Goal: Information Seeking & Learning: Learn about a topic

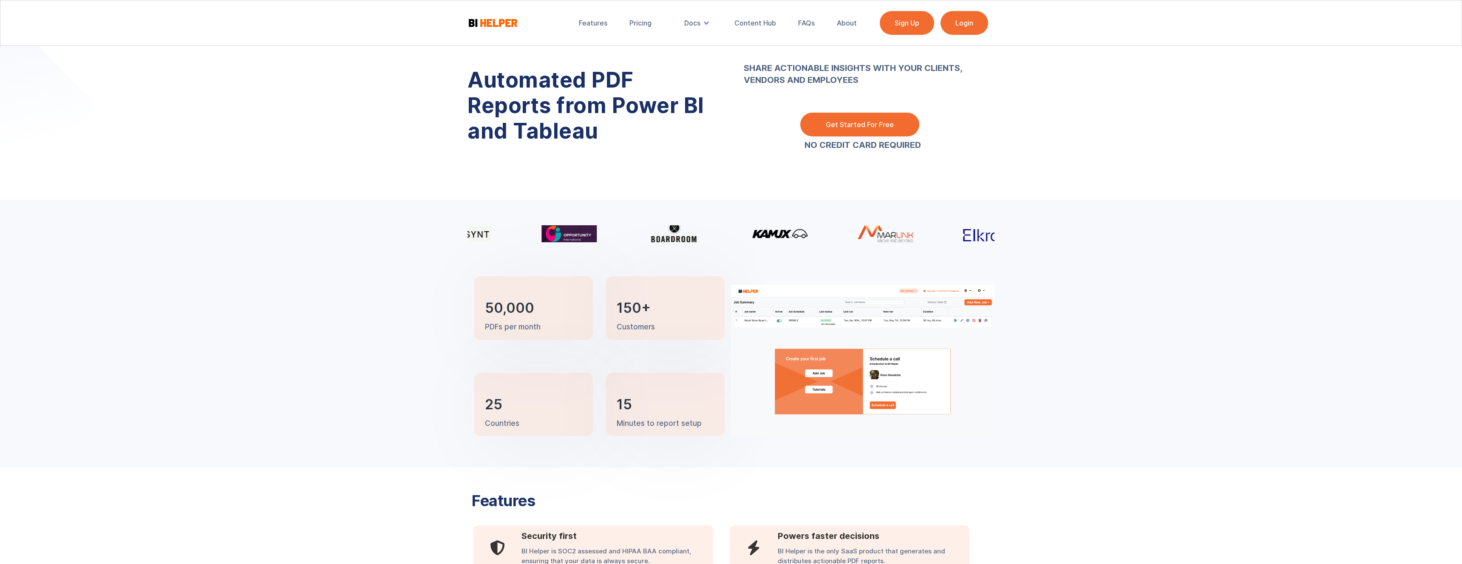
click at [959, 21] on link "Login" at bounding box center [965, 23] width 48 height 24
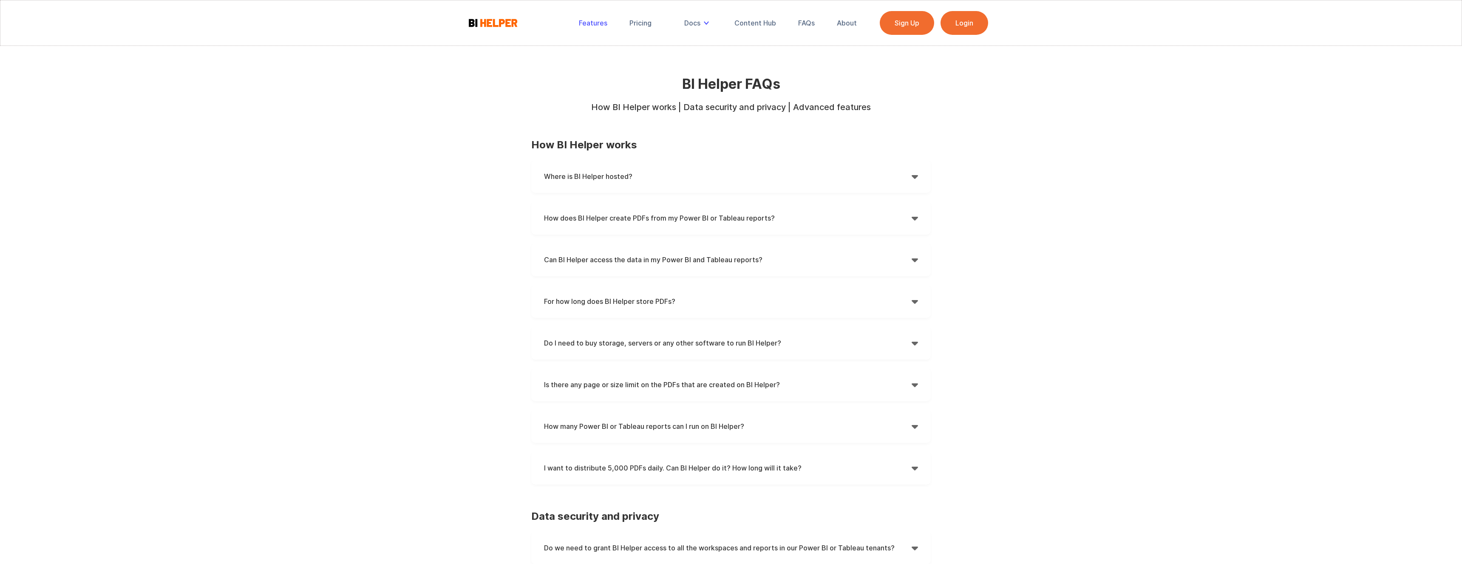
click at [591, 29] on link "Features" at bounding box center [593, 23] width 40 height 19
